Goal: Navigation & Orientation: Find specific page/section

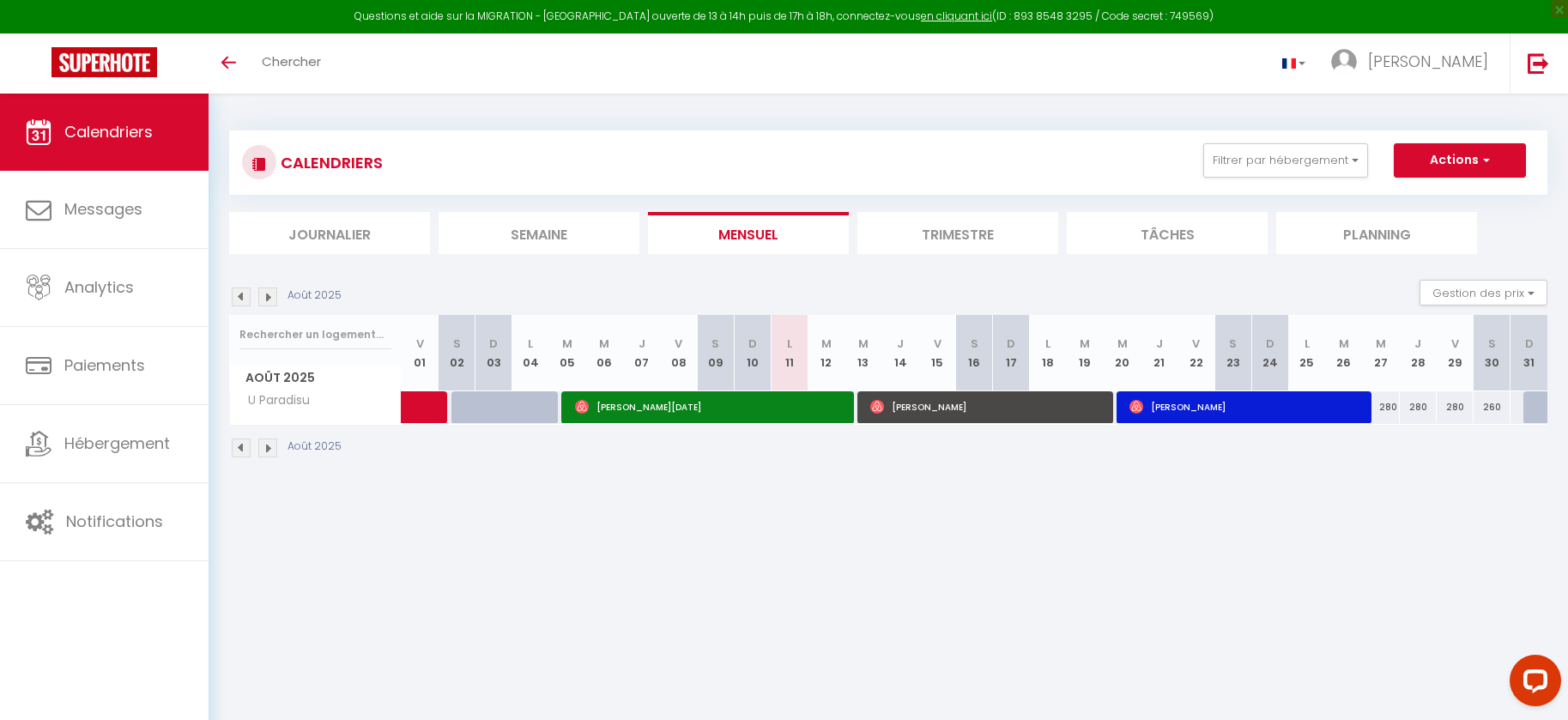
click at [269, 297] on img at bounding box center [268, 297] width 19 height 19
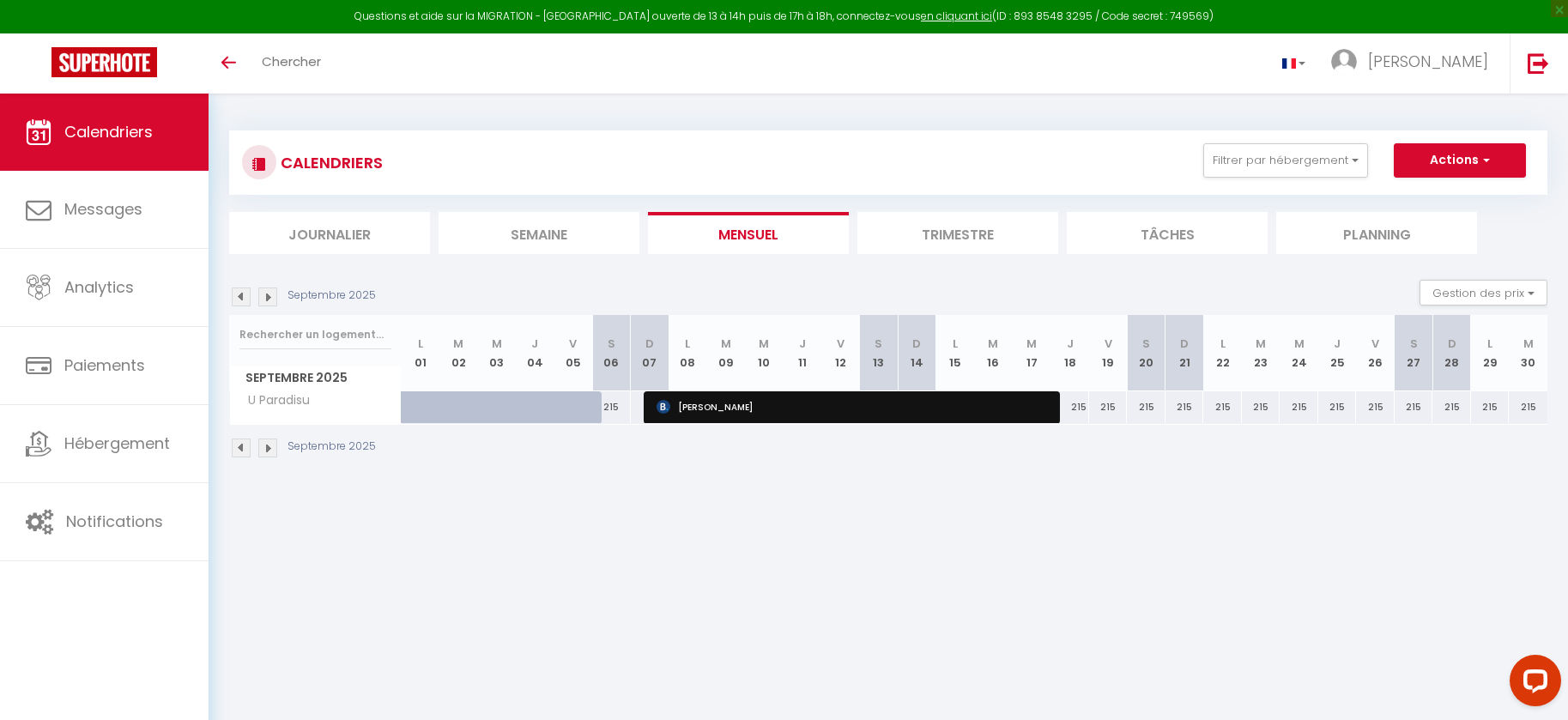
click at [244, 293] on img at bounding box center [241, 297] width 19 height 19
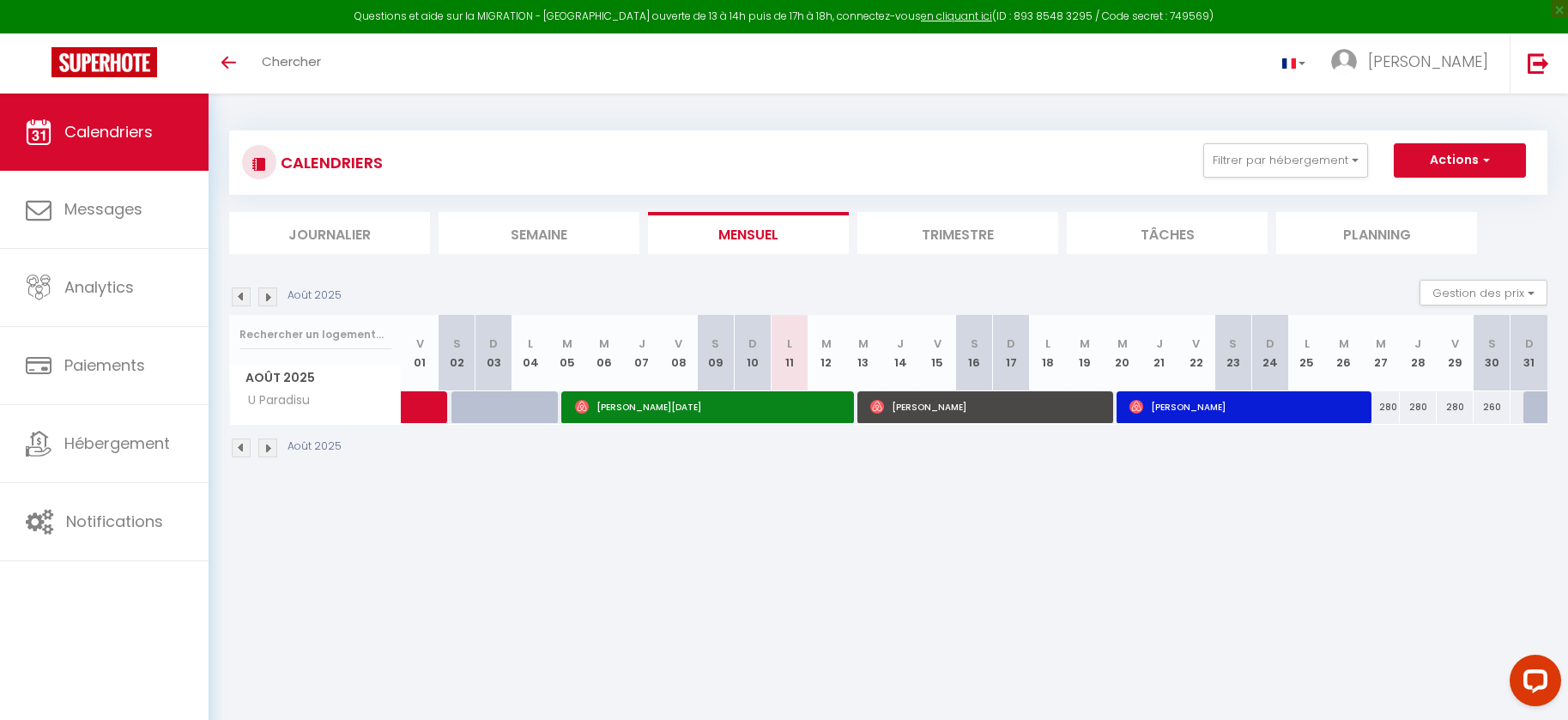
click at [270, 299] on img at bounding box center [268, 297] width 19 height 19
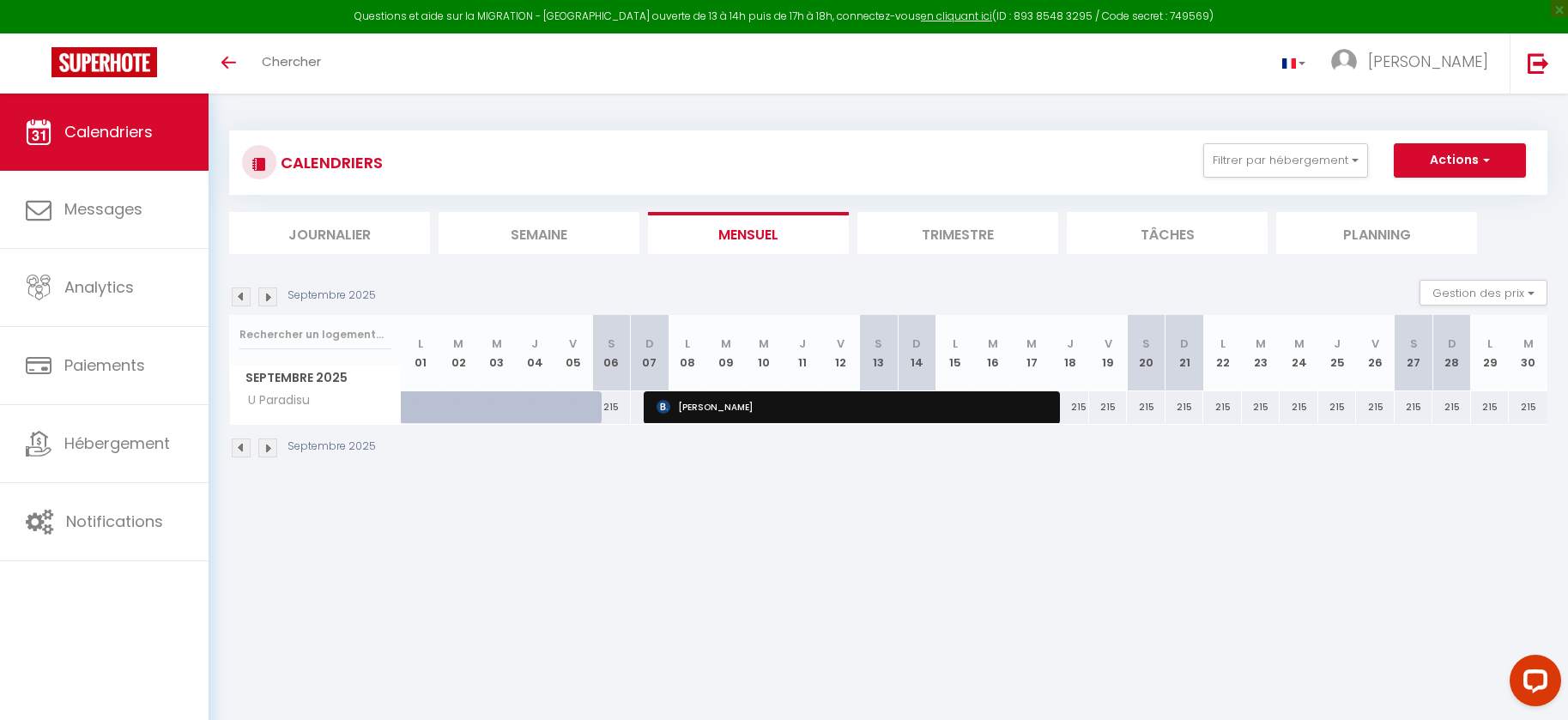
click at [270, 299] on img at bounding box center [268, 297] width 19 height 19
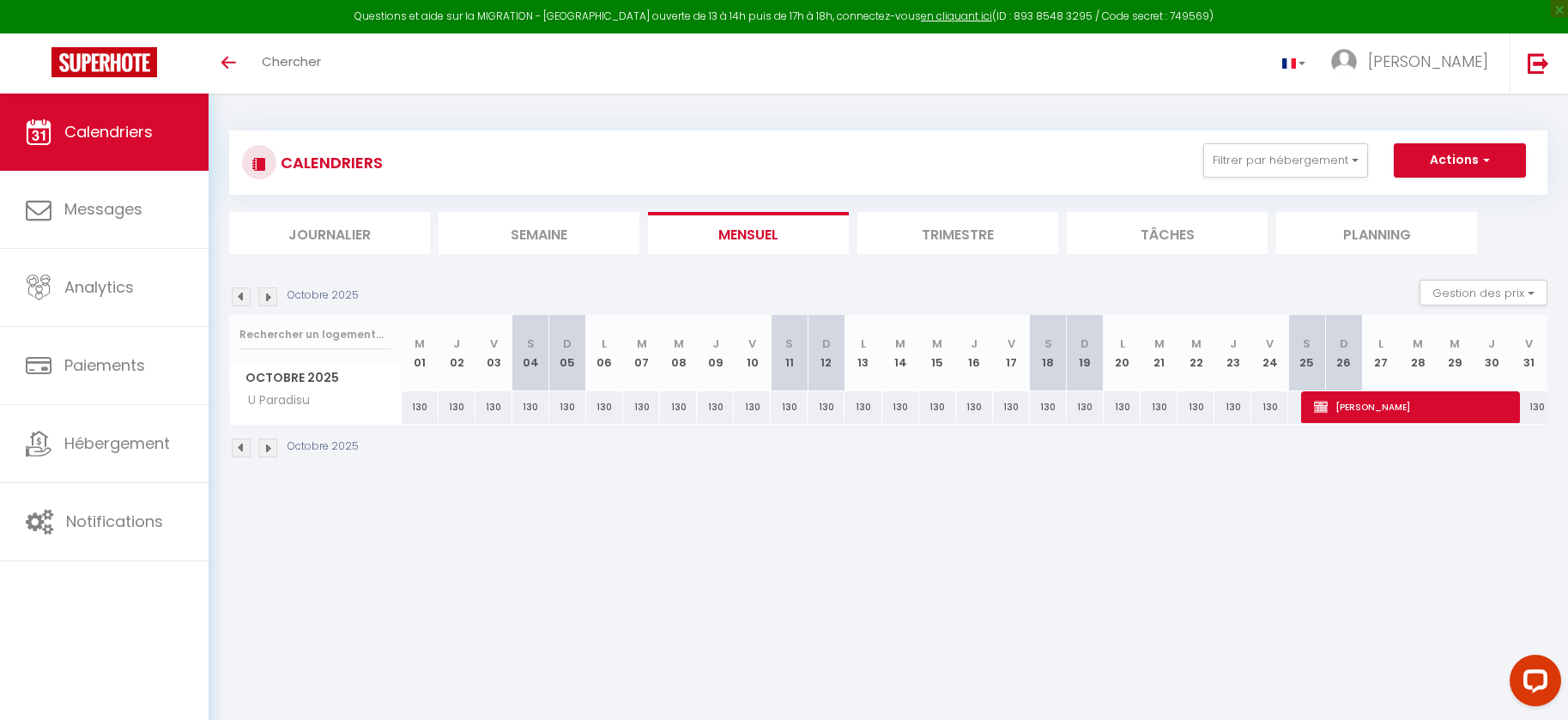
click at [267, 296] on img at bounding box center [268, 297] width 19 height 19
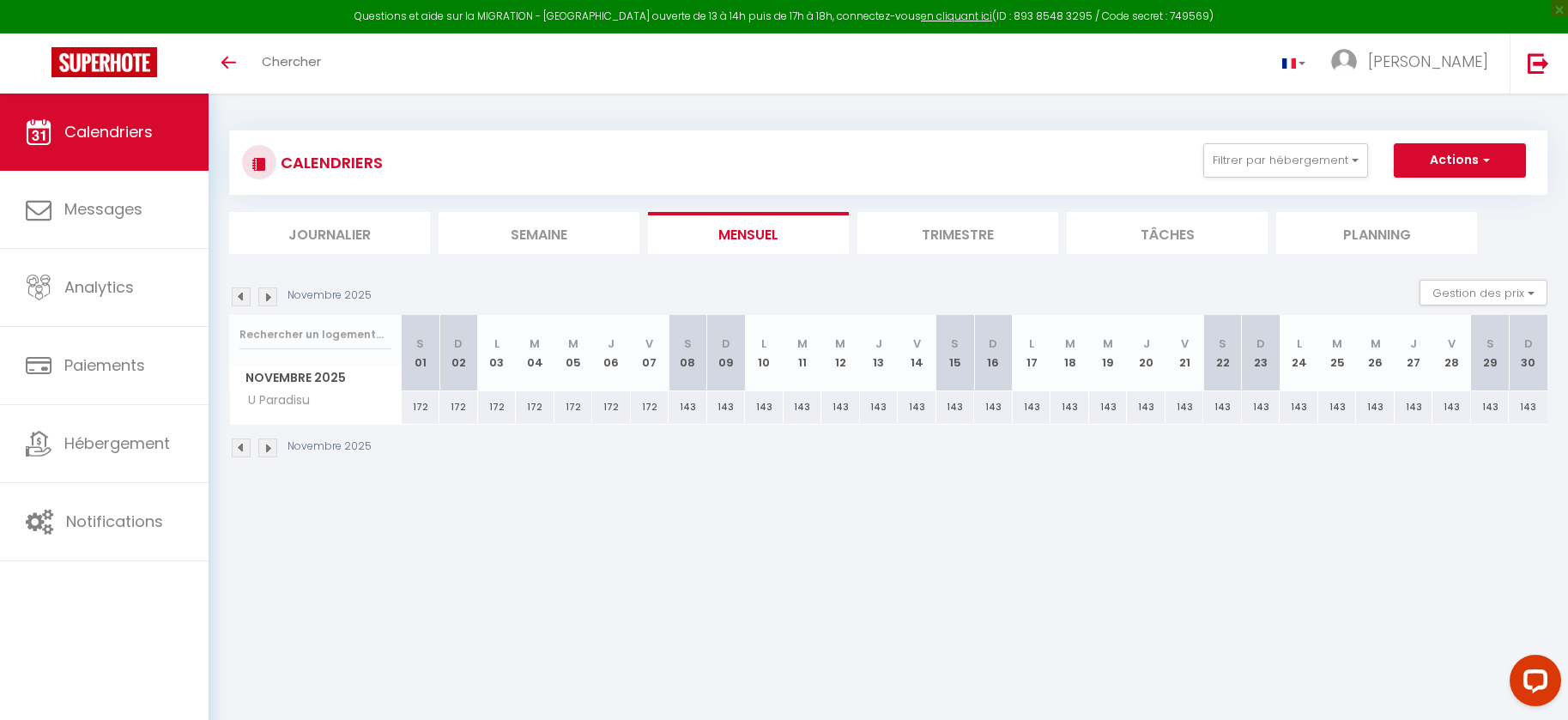
click at [273, 299] on img at bounding box center [268, 297] width 19 height 19
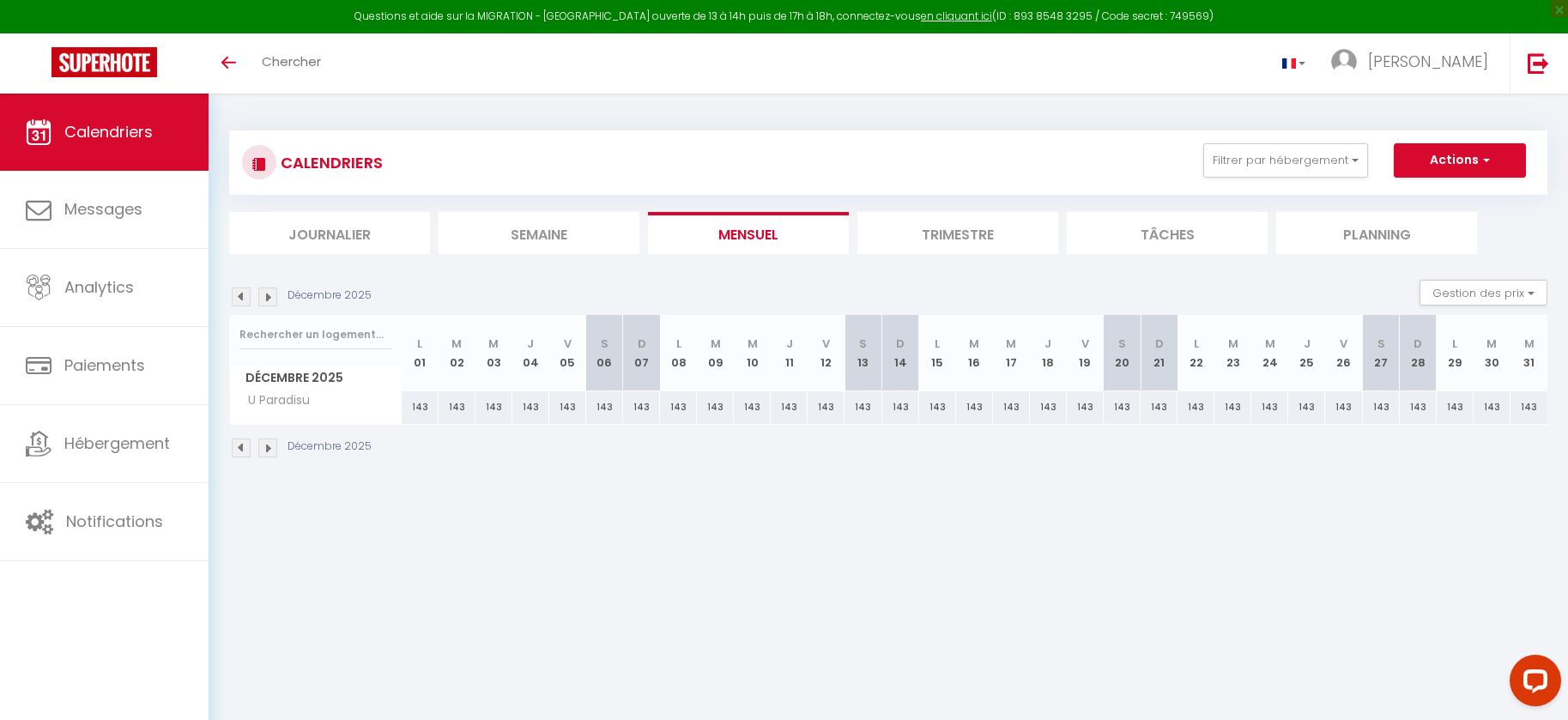
click at [273, 299] on img at bounding box center [268, 297] width 19 height 19
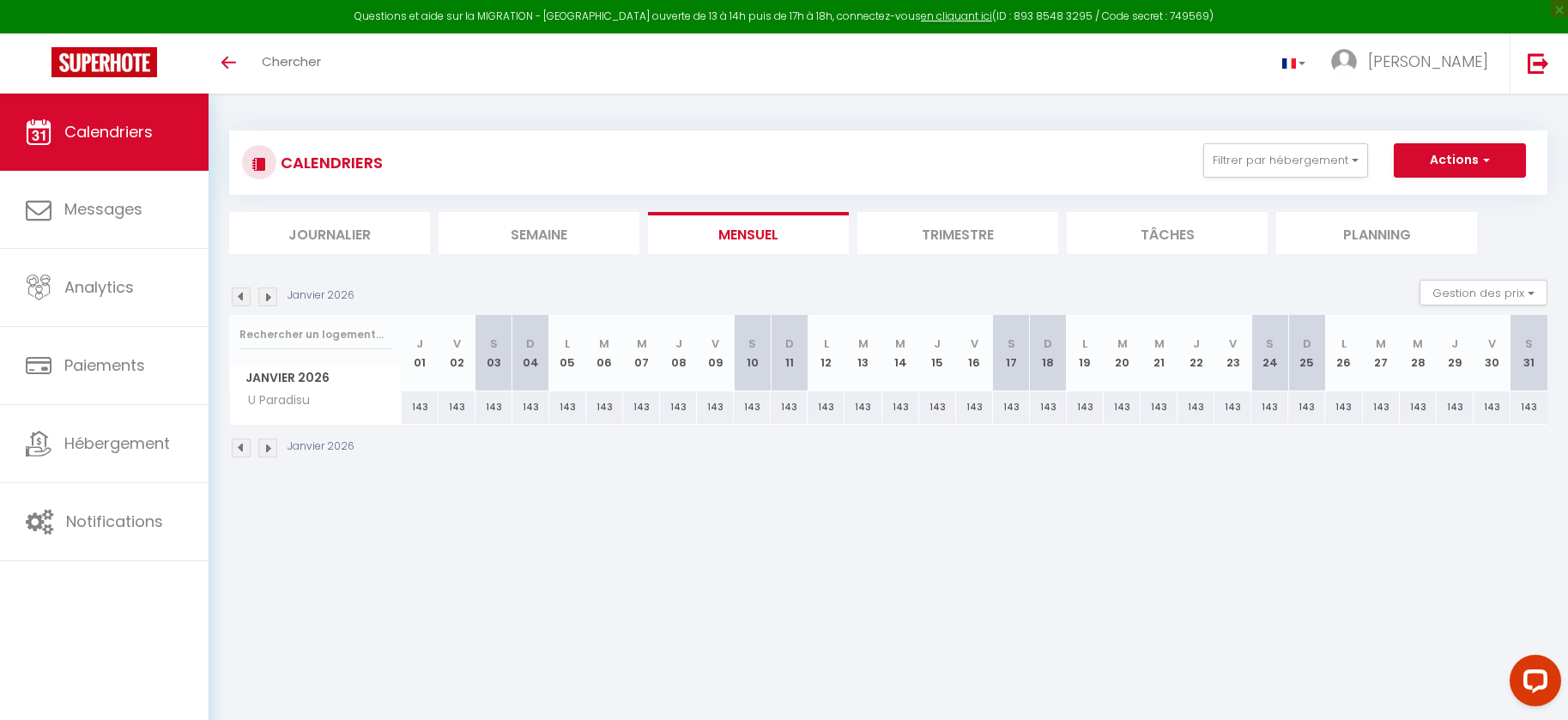
click at [245, 299] on img at bounding box center [241, 297] width 19 height 19
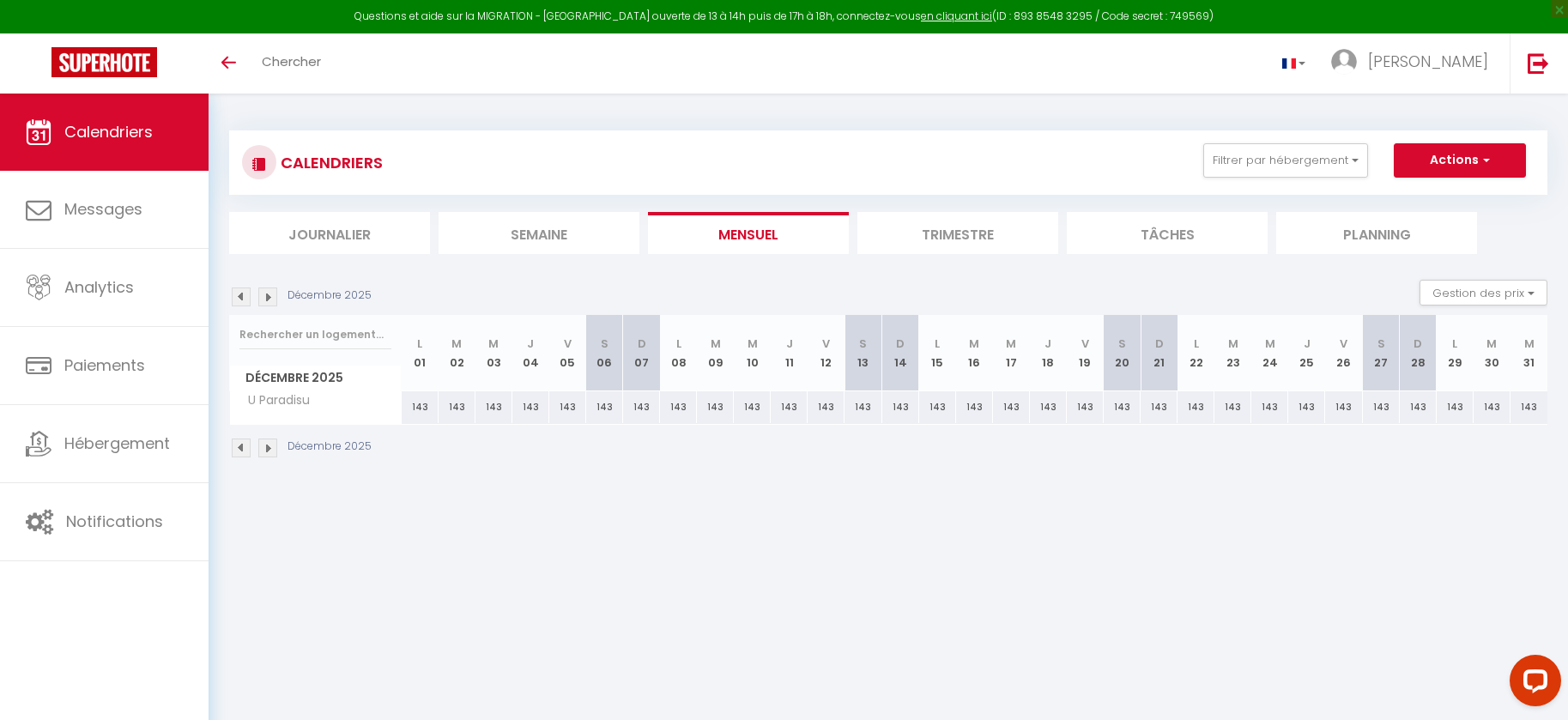
click at [245, 299] on img at bounding box center [241, 297] width 19 height 19
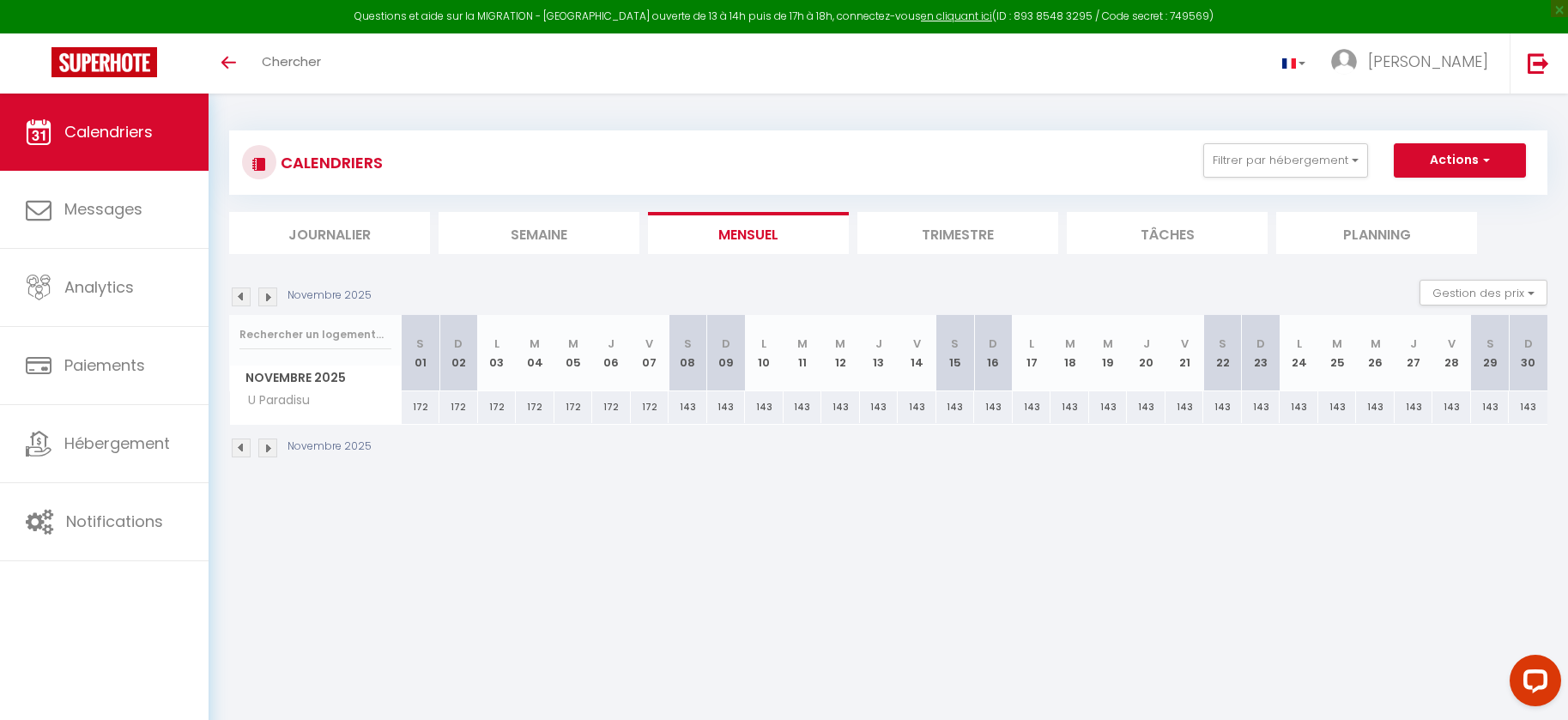
click at [246, 299] on img at bounding box center [241, 297] width 19 height 19
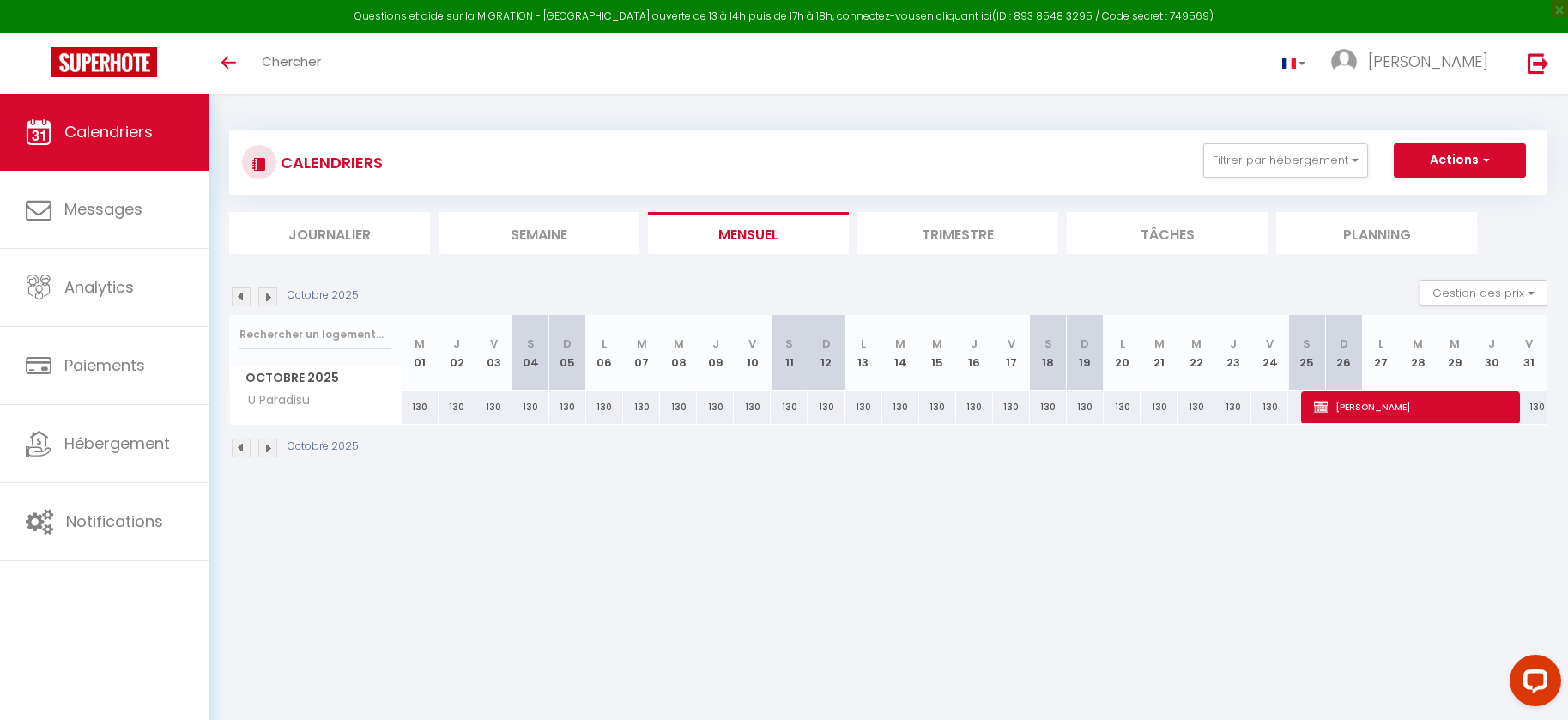
click at [246, 299] on img at bounding box center [241, 297] width 19 height 19
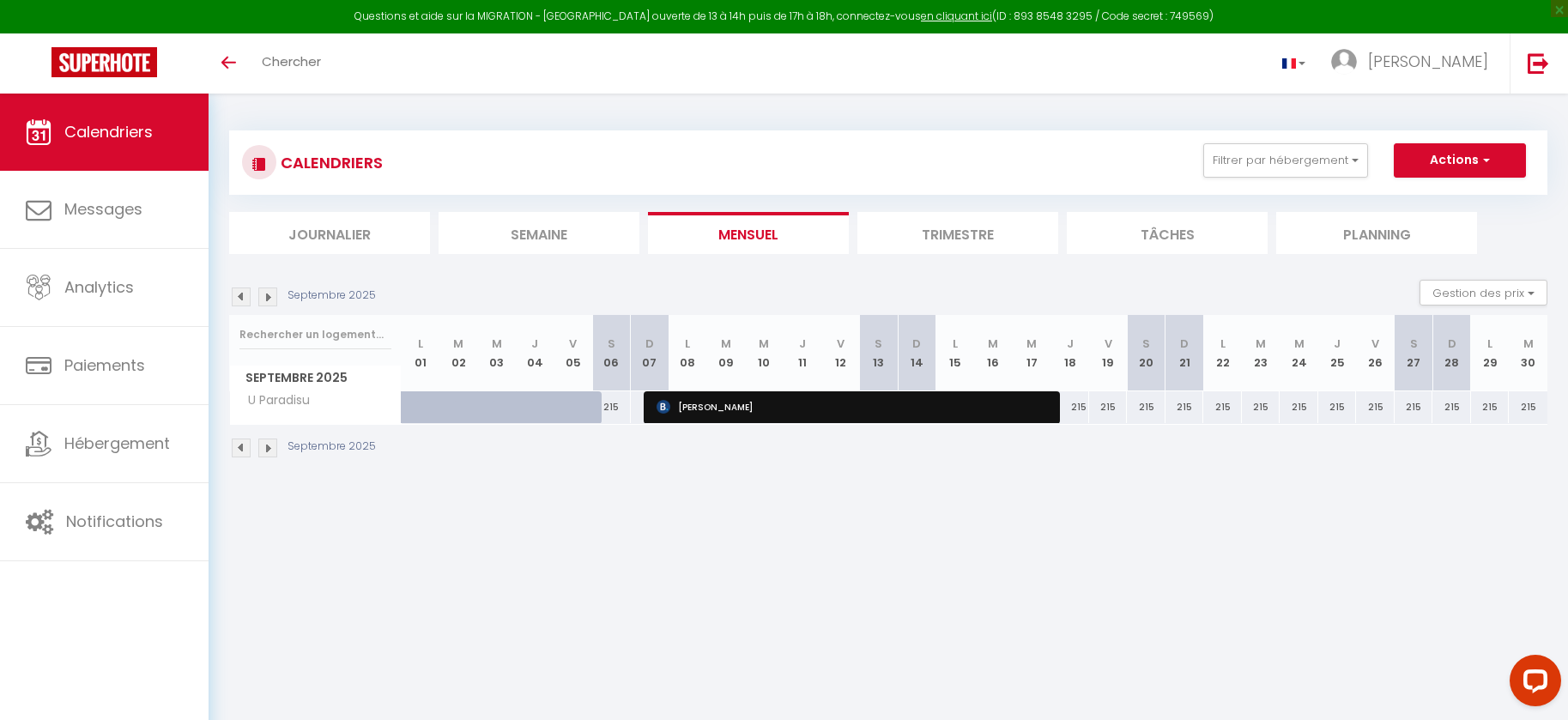
click at [246, 299] on img at bounding box center [241, 297] width 19 height 19
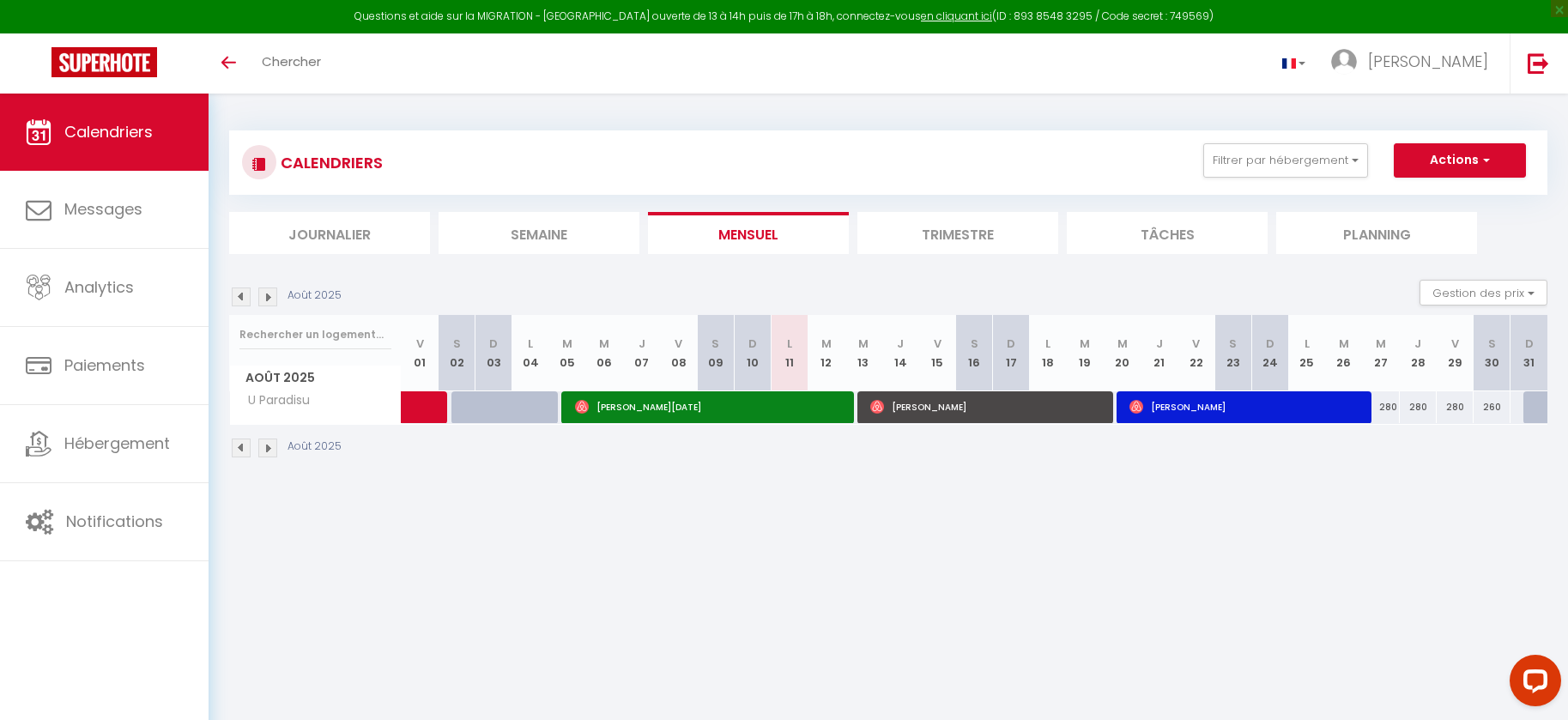
click at [246, 299] on img at bounding box center [241, 297] width 19 height 19
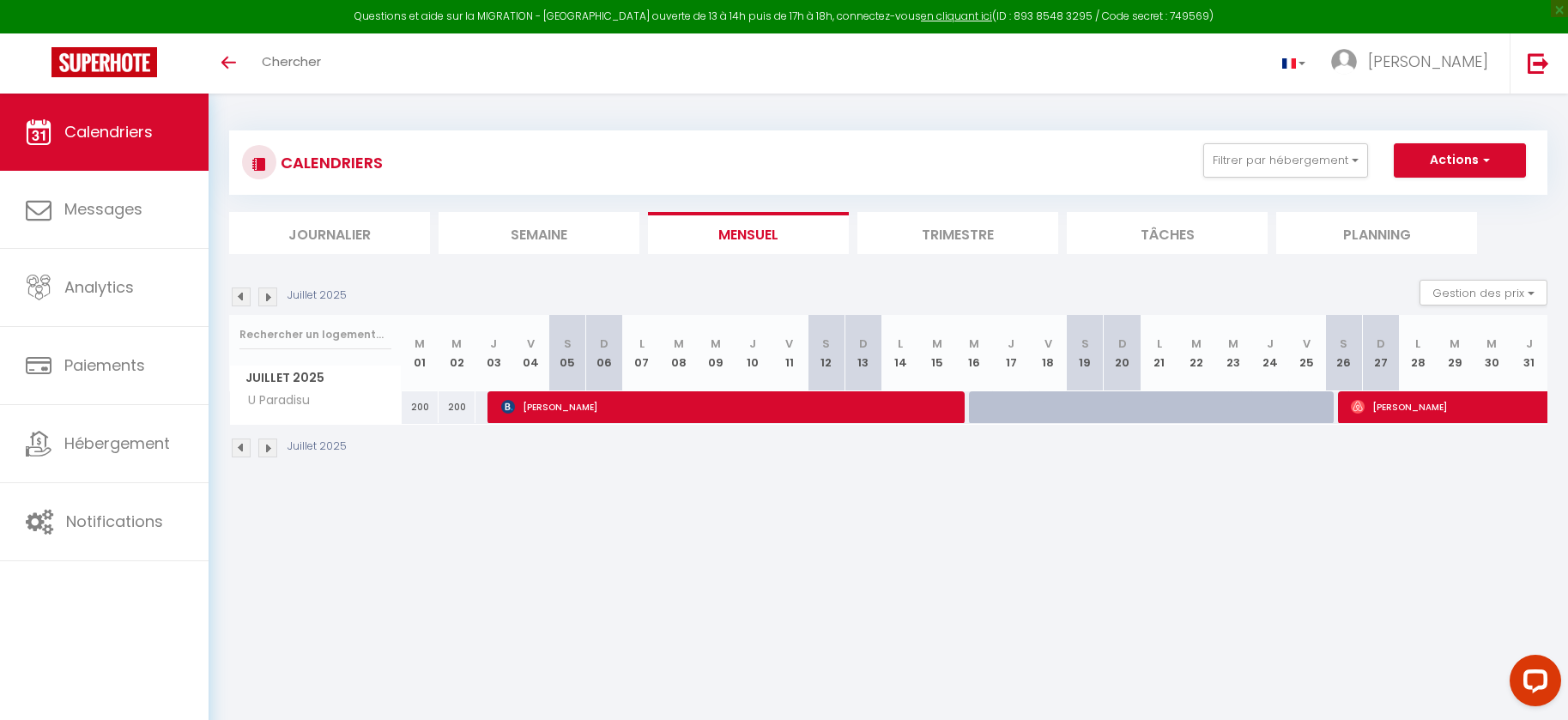
click at [246, 299] on img at bounding box center [241, 297] width 19 height 19
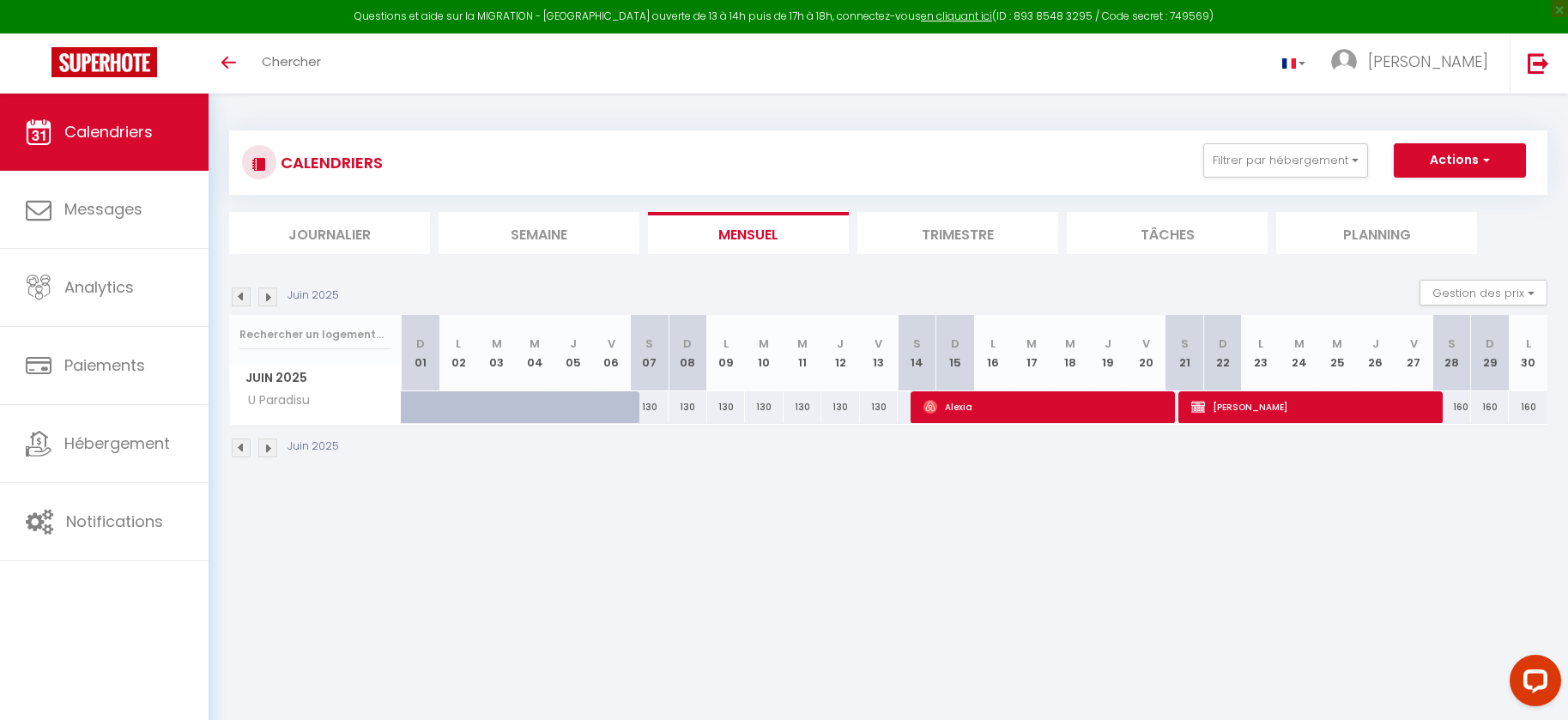
click at [246, 299] on img at bounding box center [241, 297] width 19 height 19
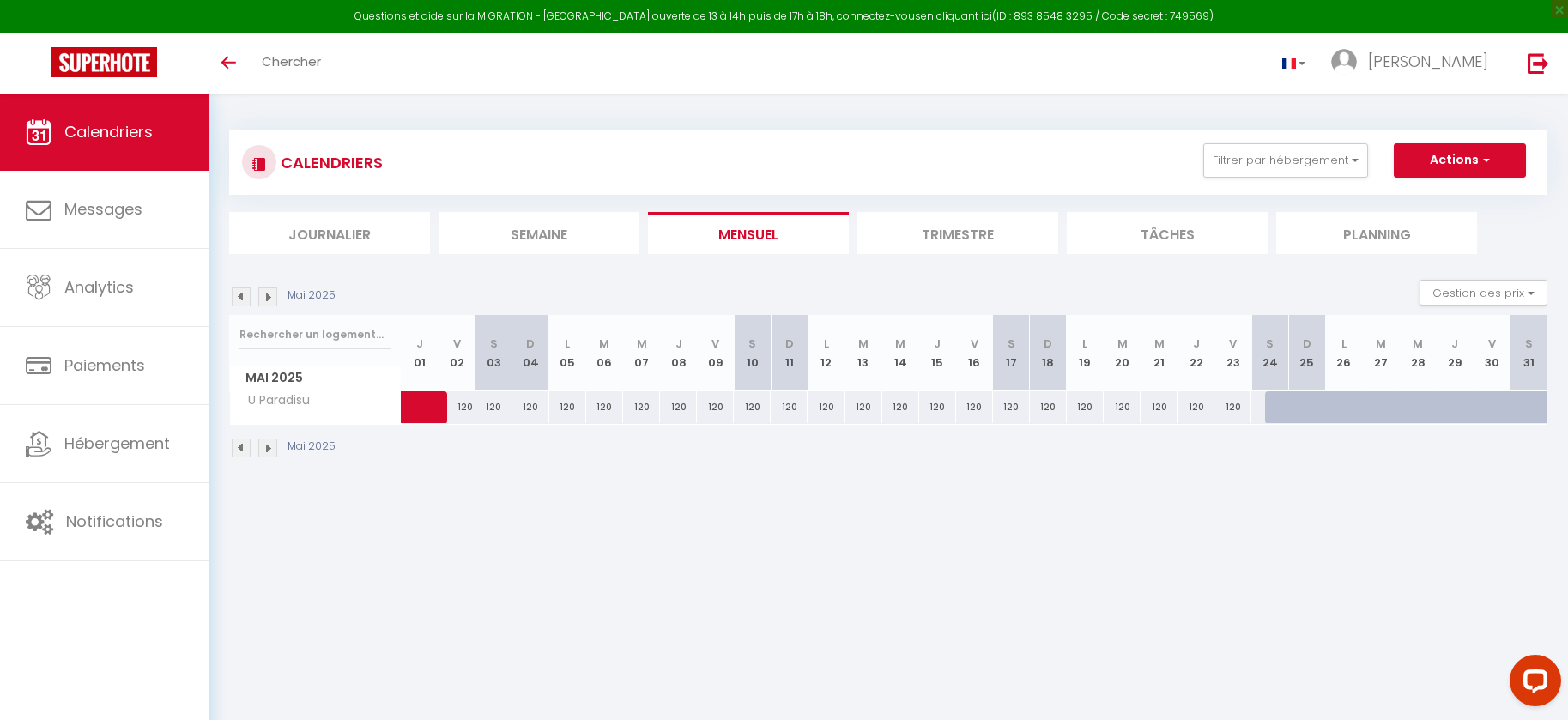
click at [246, 299] on img at bounding box center [241, 297] width 19 height 19
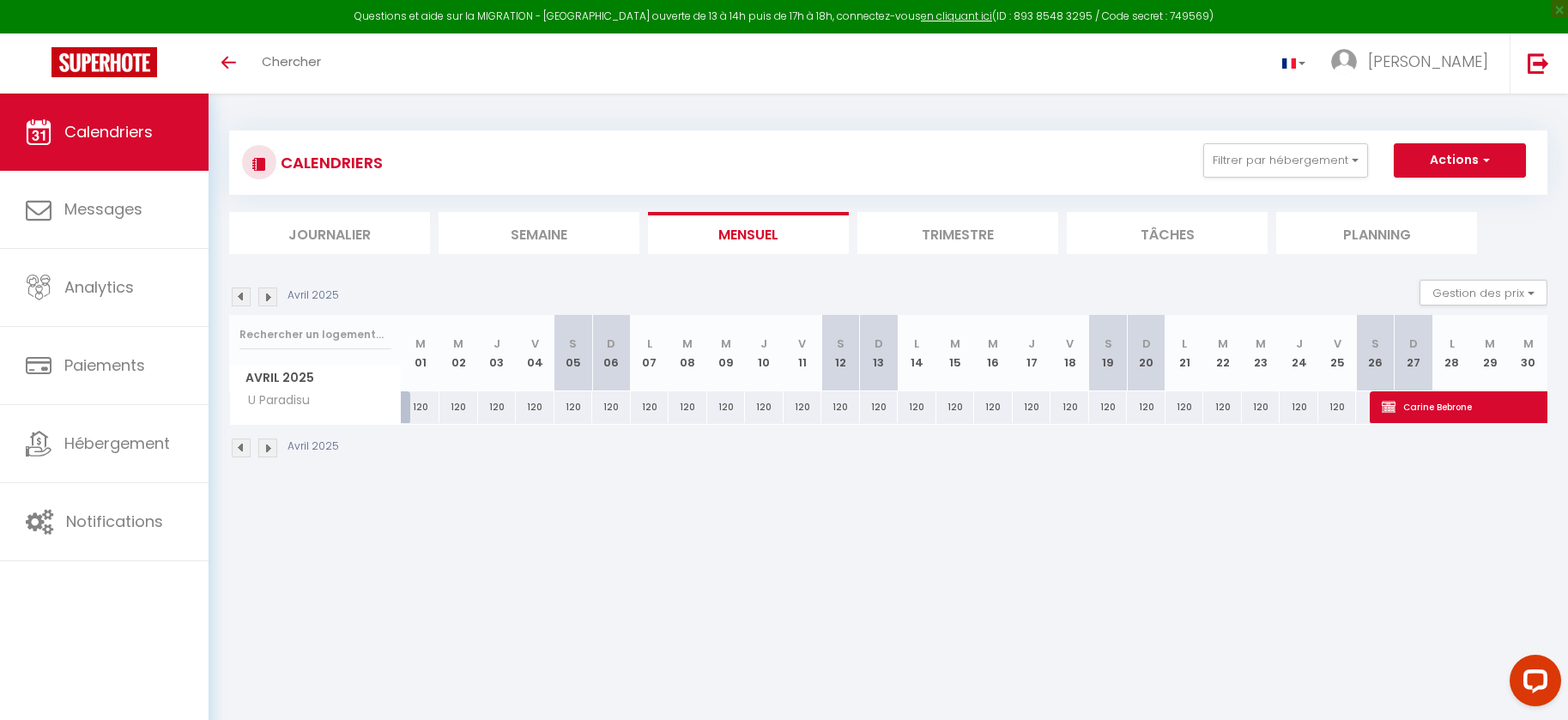
click at [271, 298] on img at bounding box center [268, 297] width 19 height 19
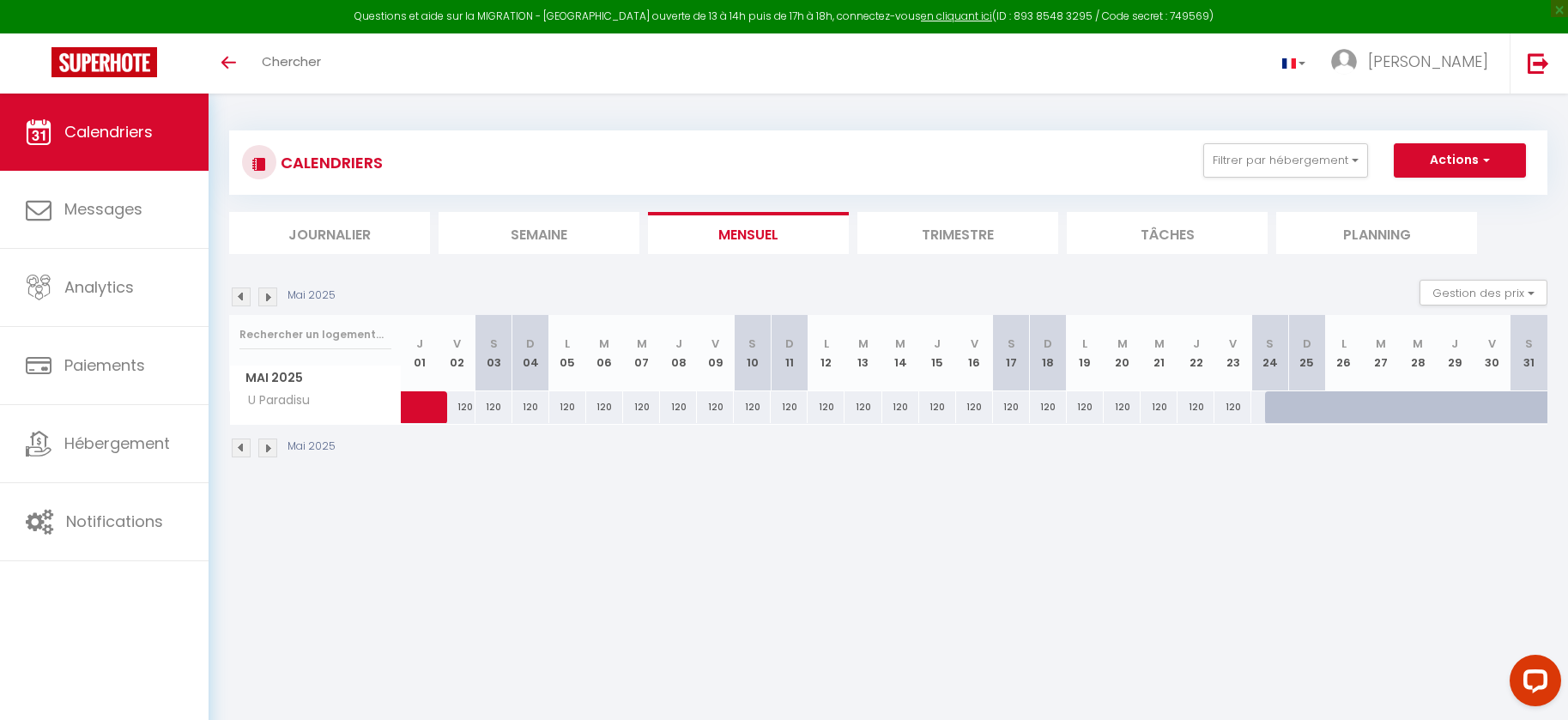
click at [271, 298] on img at bounding box center [268, 297] width 19 height 19
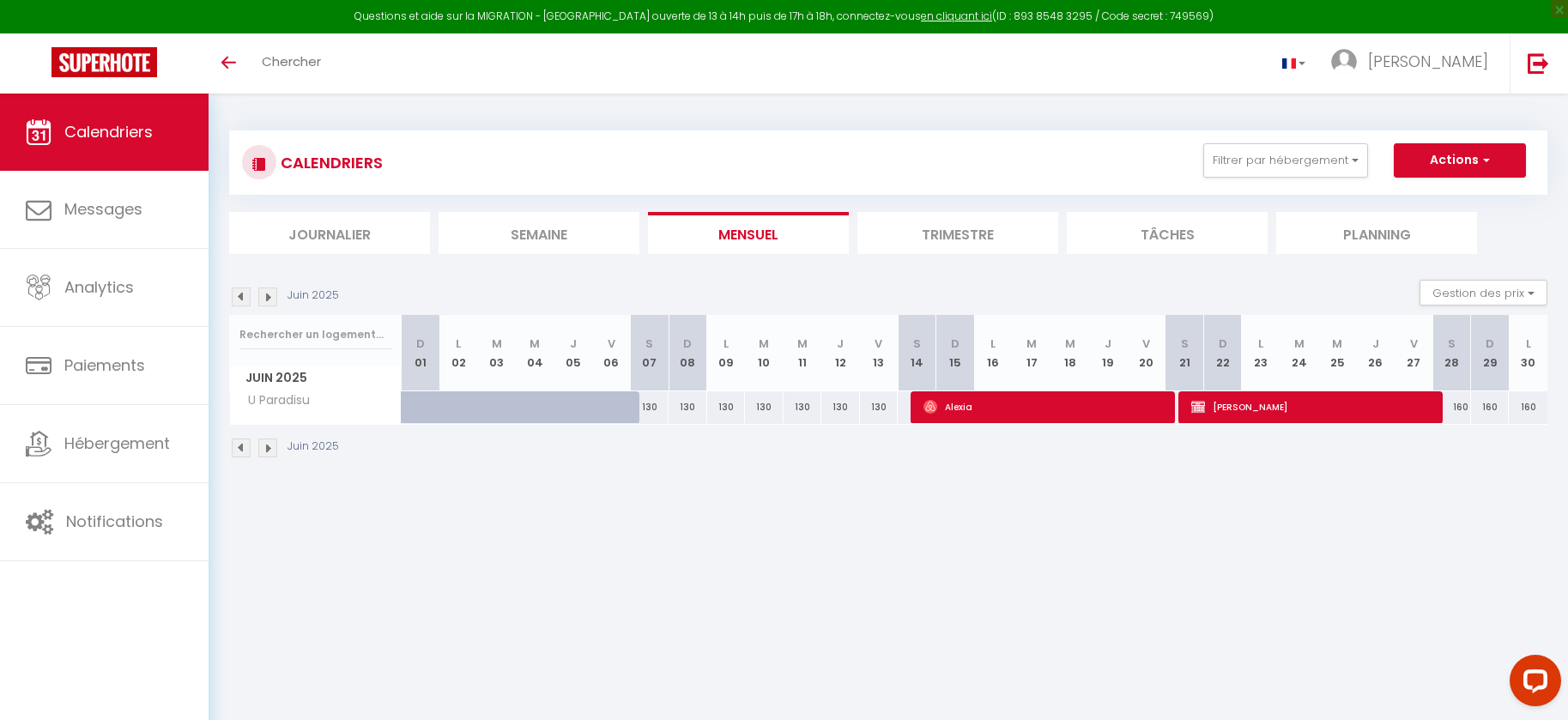
click at [271, 298] on img at bounding box center [268, 297] width 19 height 19
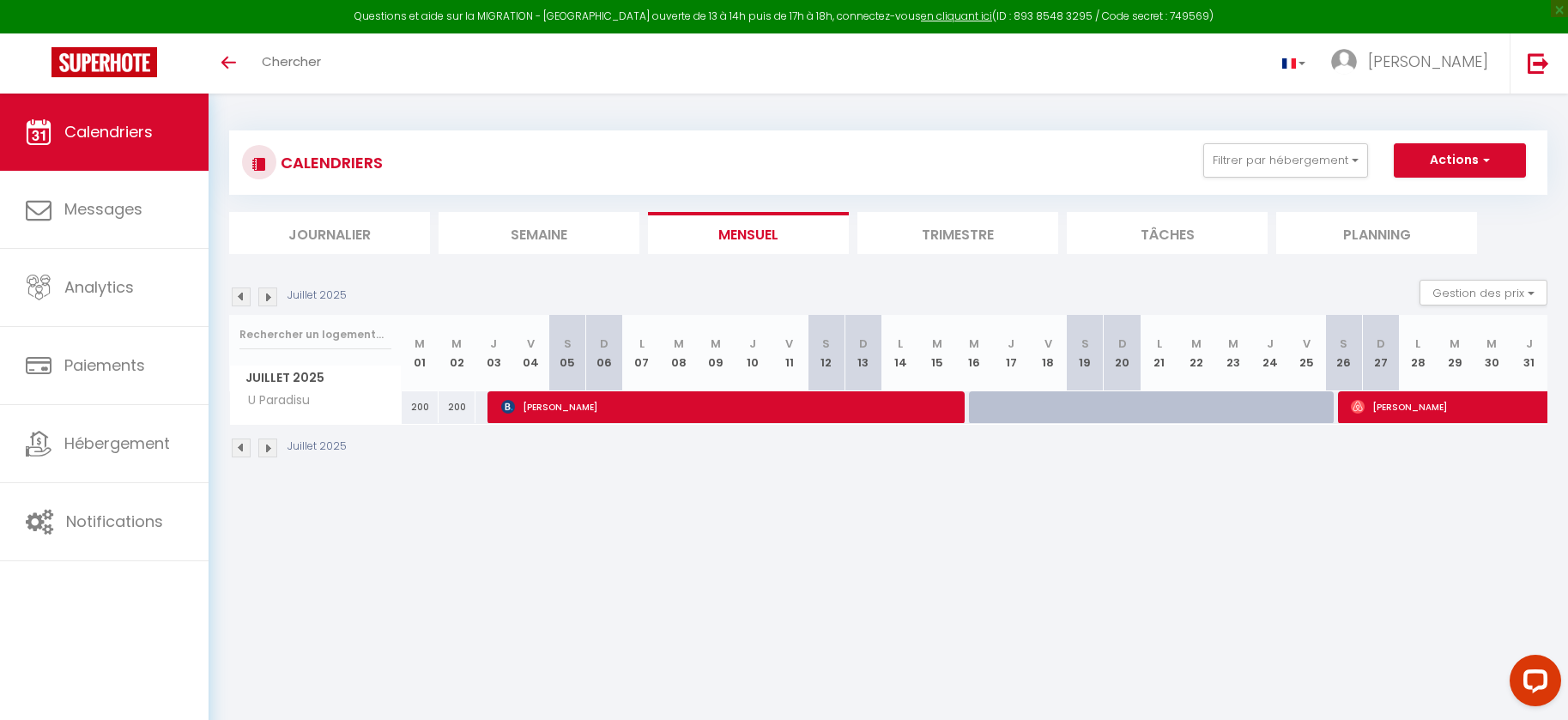
click at [271, 298] on img at bounding box center [268, 297] width 19 height 19
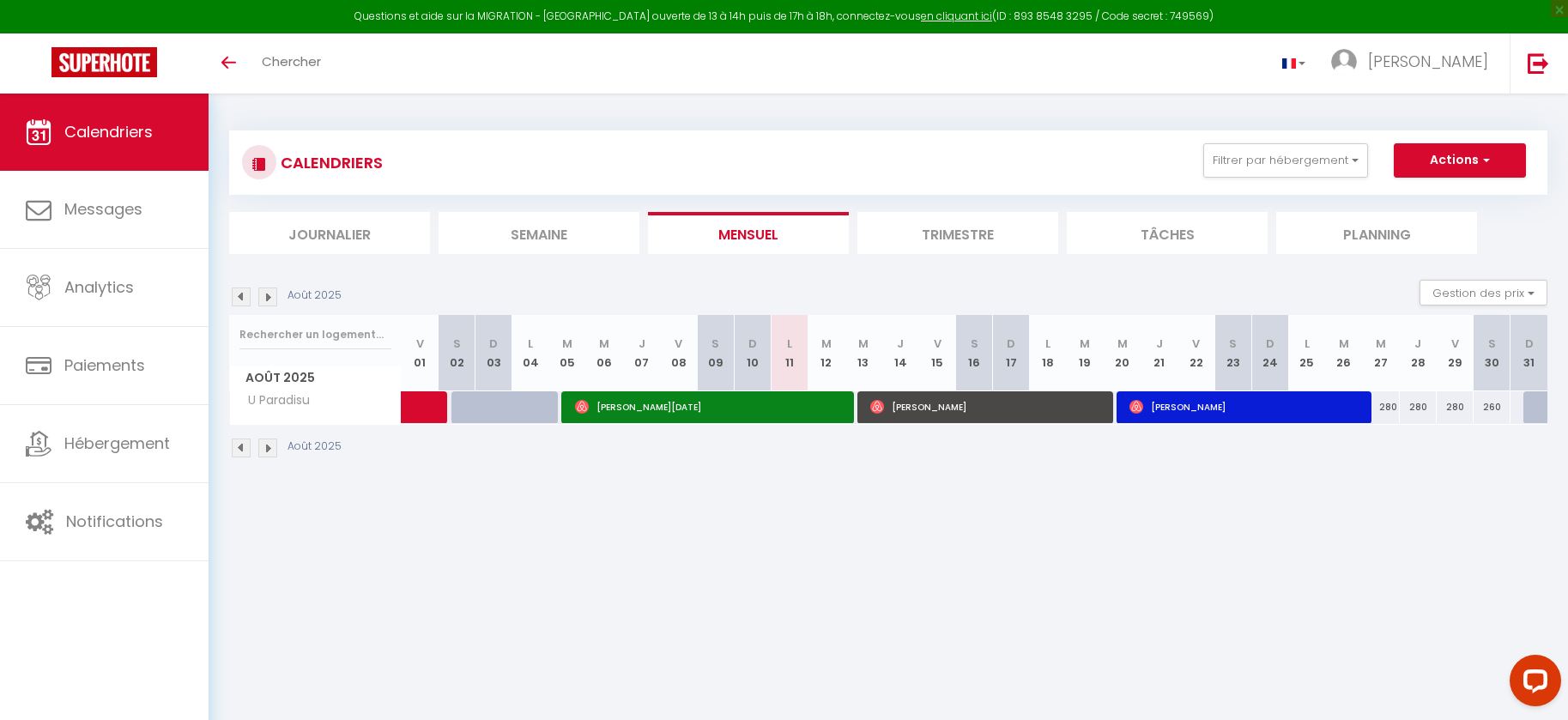
click at [271, 298] on img at bounding box center [268, 297] width 19 height 19
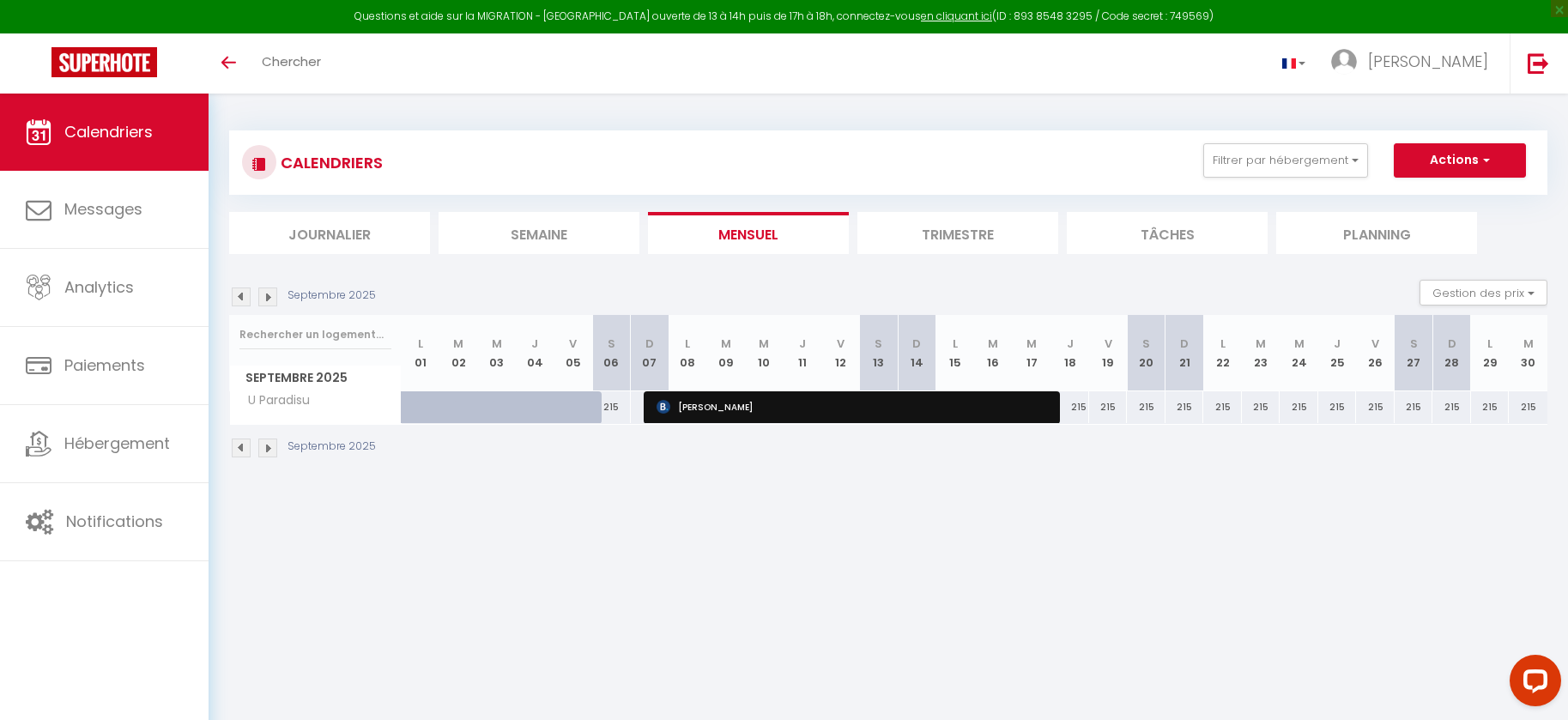
click at [238, 301] on img at bounding box center [241, 297] width 19 height 19
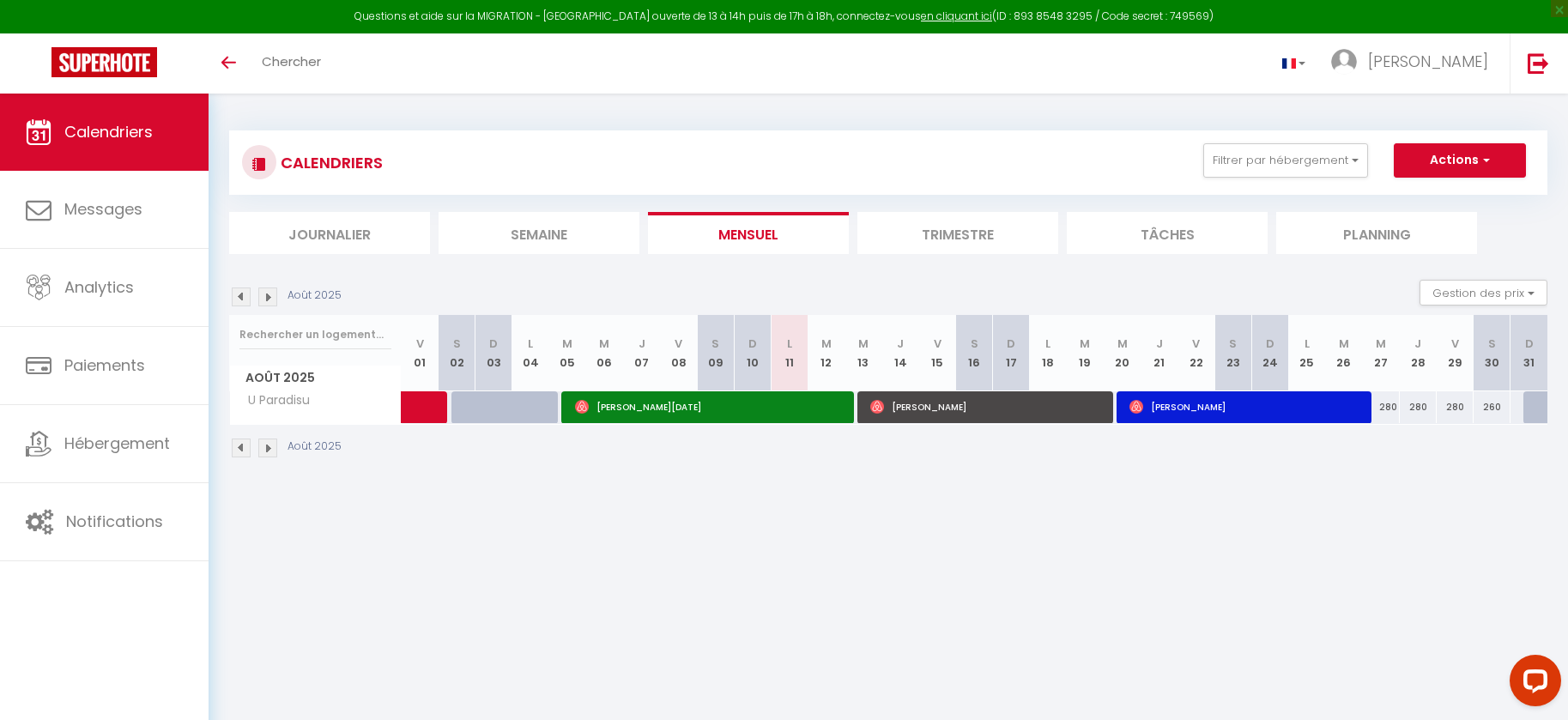
click at [274, 293] on img at bounding box center [268, 297] width 19 height 19
